Goal: Navigation & Orientation: Find specific page/section

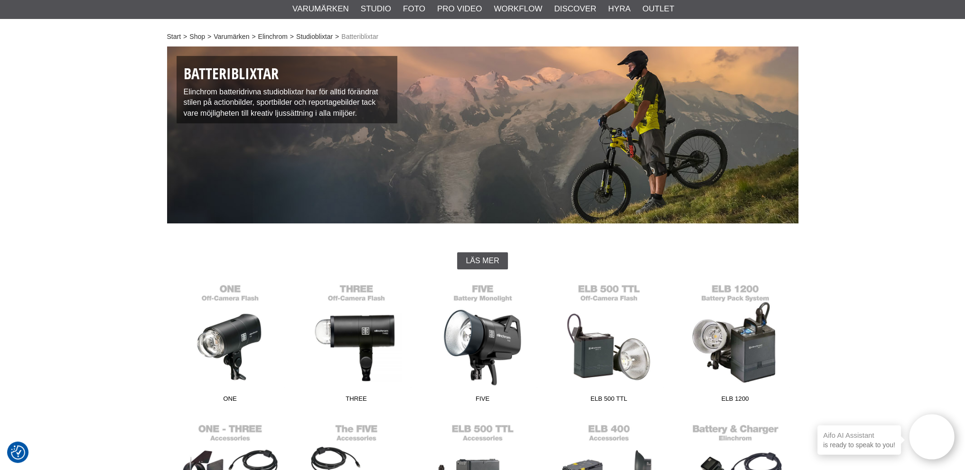
scroll to position [48, 0]
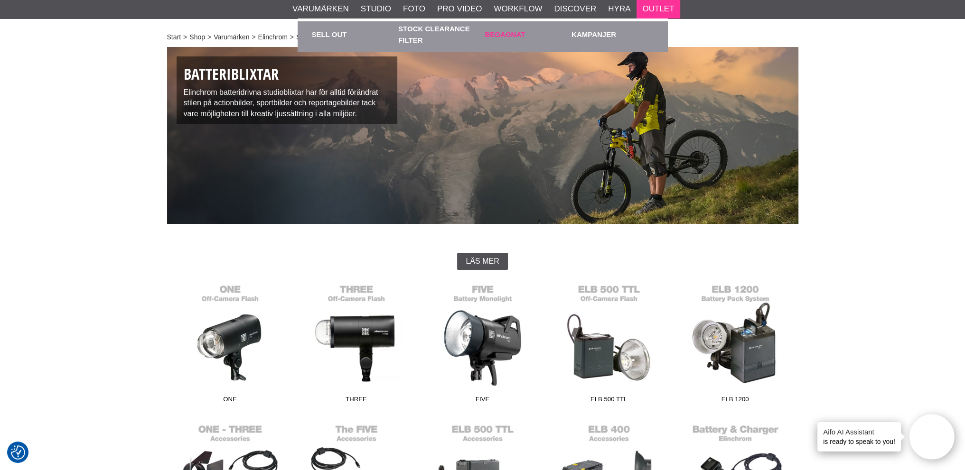
click at [493, 31] on link "Begagnat" at bounding box center [526, 34] width 82 height 26
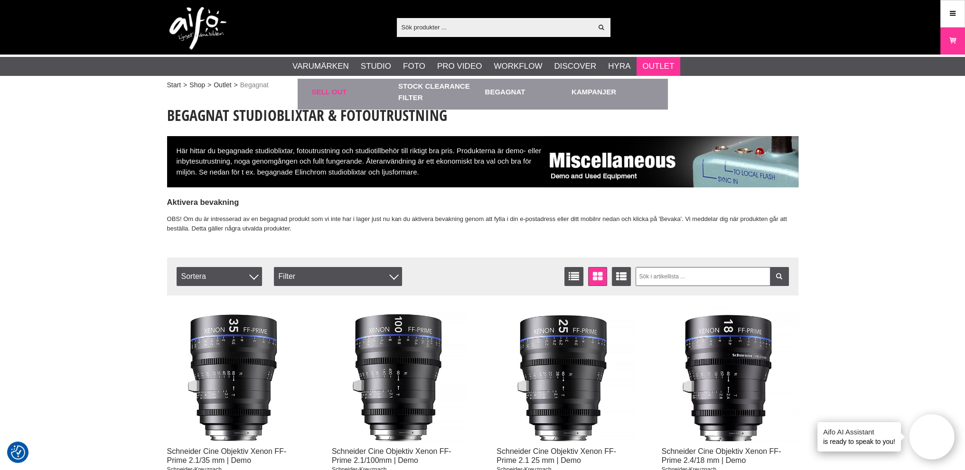
click at [326, 93] on link "Sell out" at bounding box center [353, 92] width 82 height 26
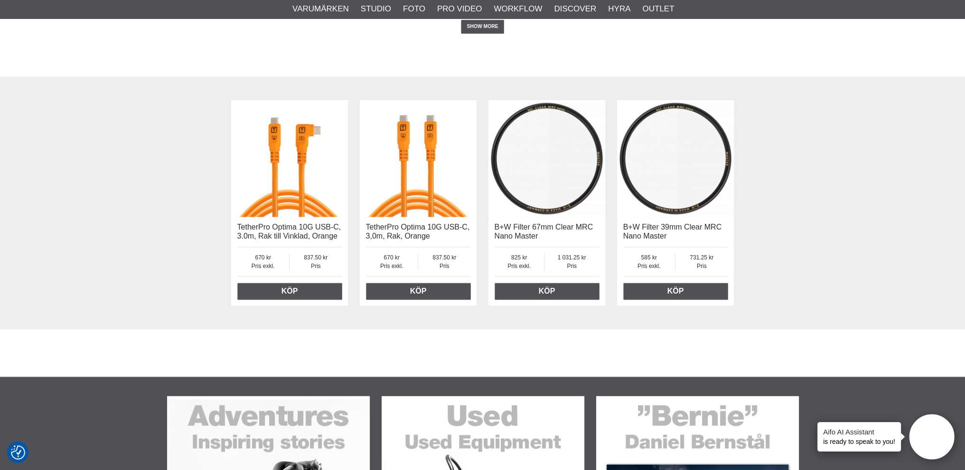
scroll to position [1991, 0]
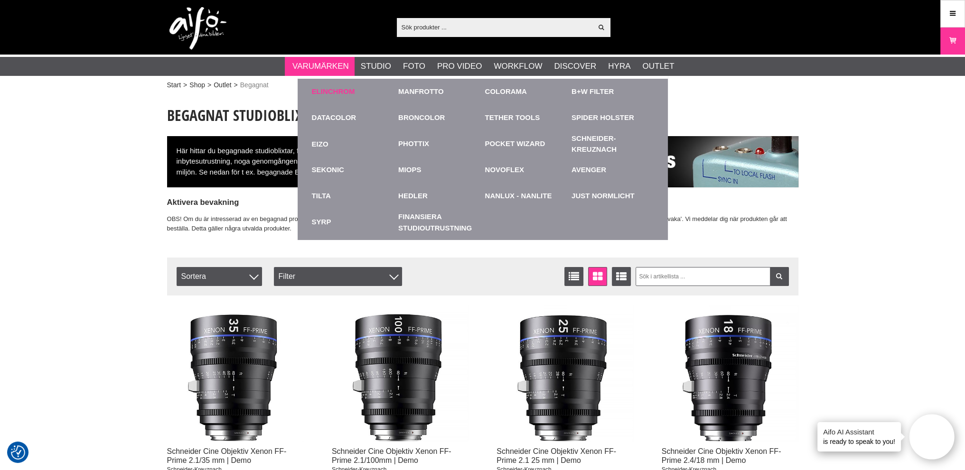
click at [330, 93] on link "Elinchrom" at bounding box center [333, 91] width 43 height 11
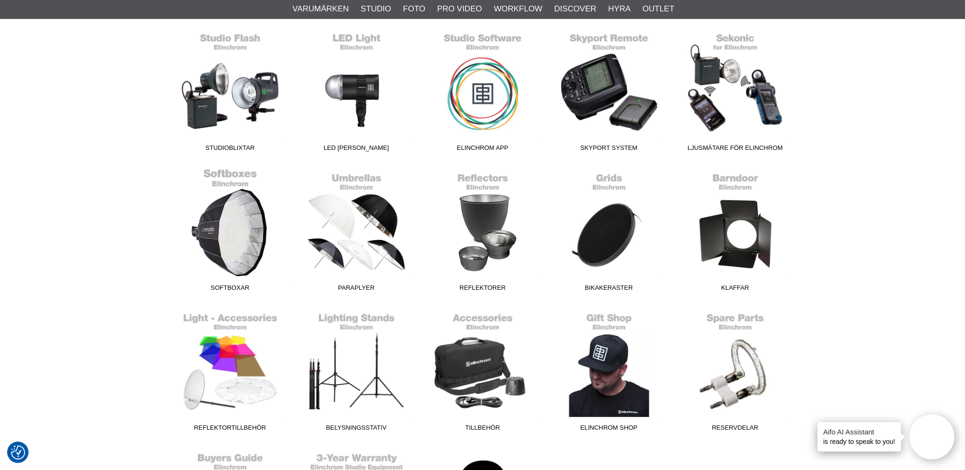
scroll to position [284, 0]
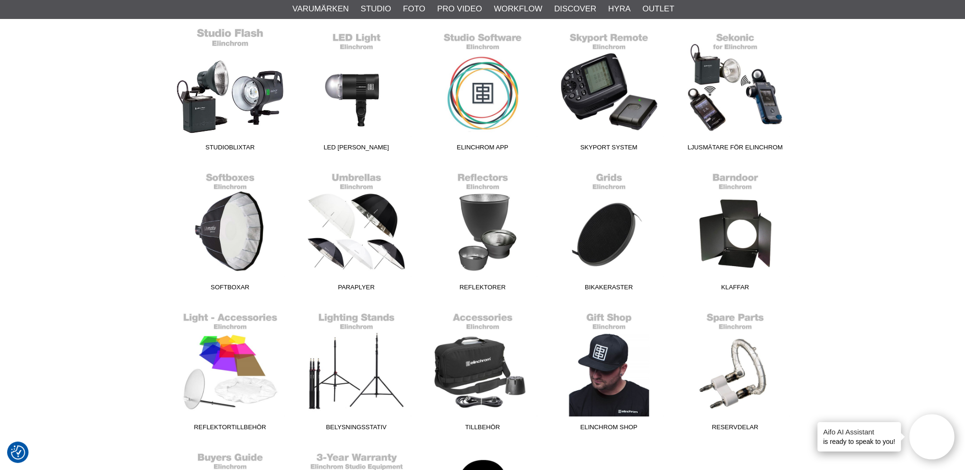
click at [201, 106] on link "Studioblixtar" at bounding box center [230, 92] width 126 height 128
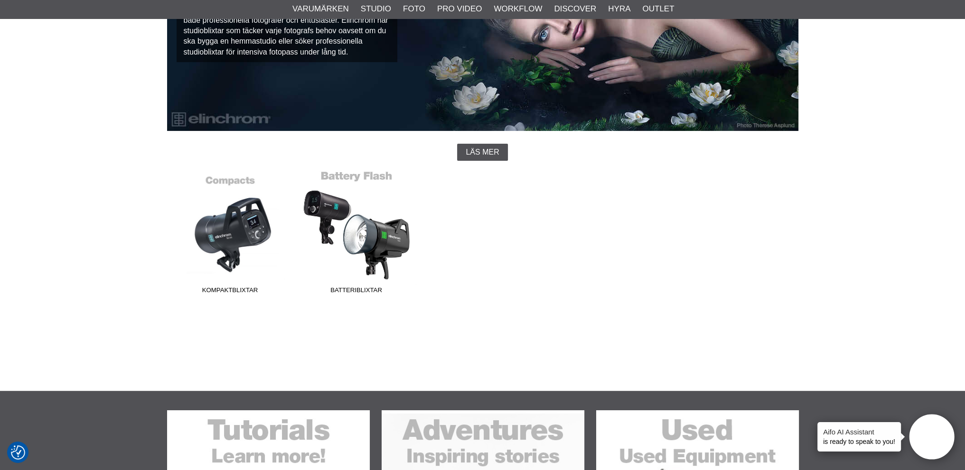
scroll to position [142, 0]
click at [386, 234] on link "Batteriblixtar" at bounding box center [356, 234] width 126 height 128
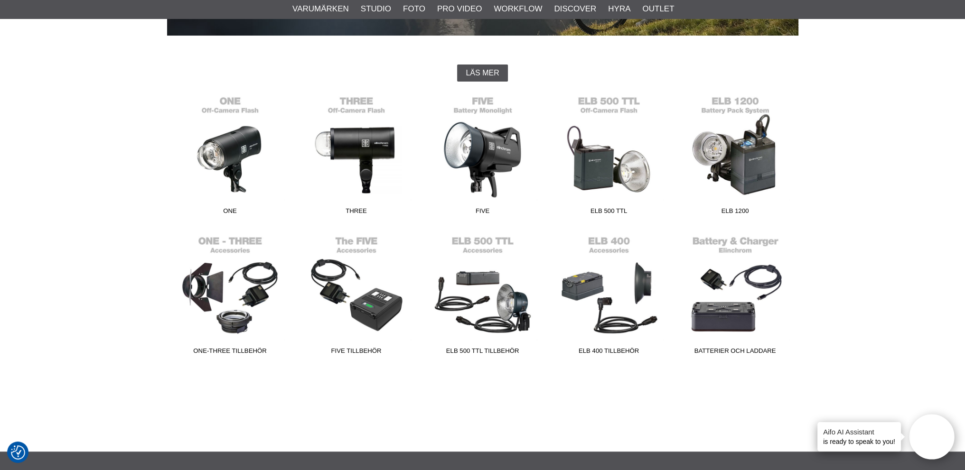
scroll to position [237, 0]
